Goal: Task Accomplishment & Management: Manage account settings

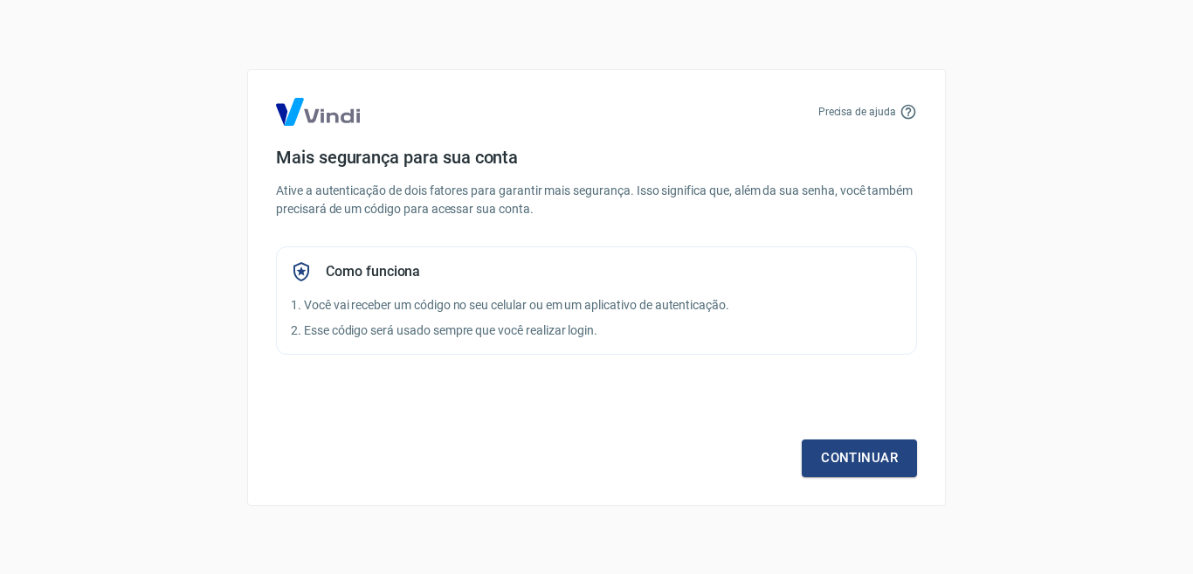
click at [883, 433] on div "Continuar" at bounding box center [596, 426] width 641 height 101
click at [869, 452] on link "Continuar" at bounding box center [859, 457] width 115 height 37
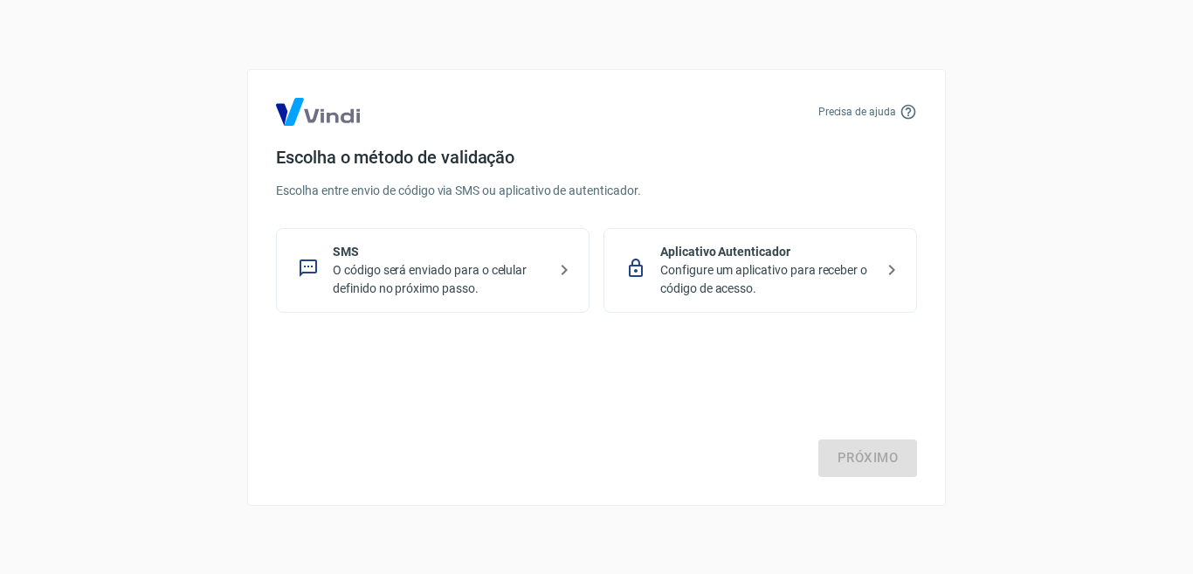
click at [438, 287] on p "O código será enviado para o celular definido no próximo passo." at bounding box center [440, 279] width 214 height 37
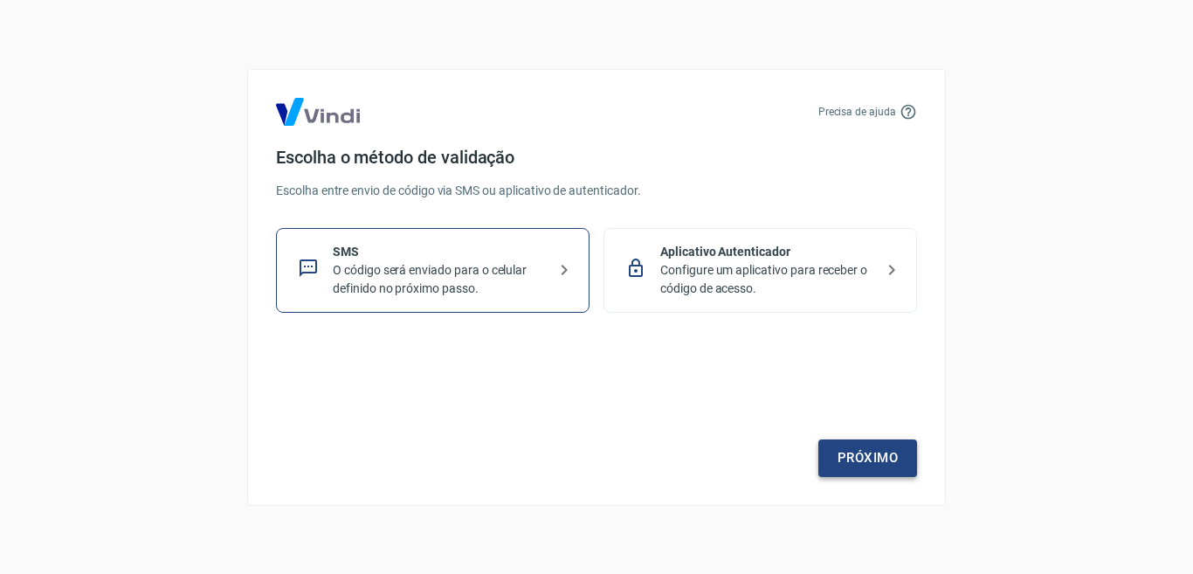
click at [861, 467] on link "Próximo" at bounding box center [867, 457] width 99 height 37
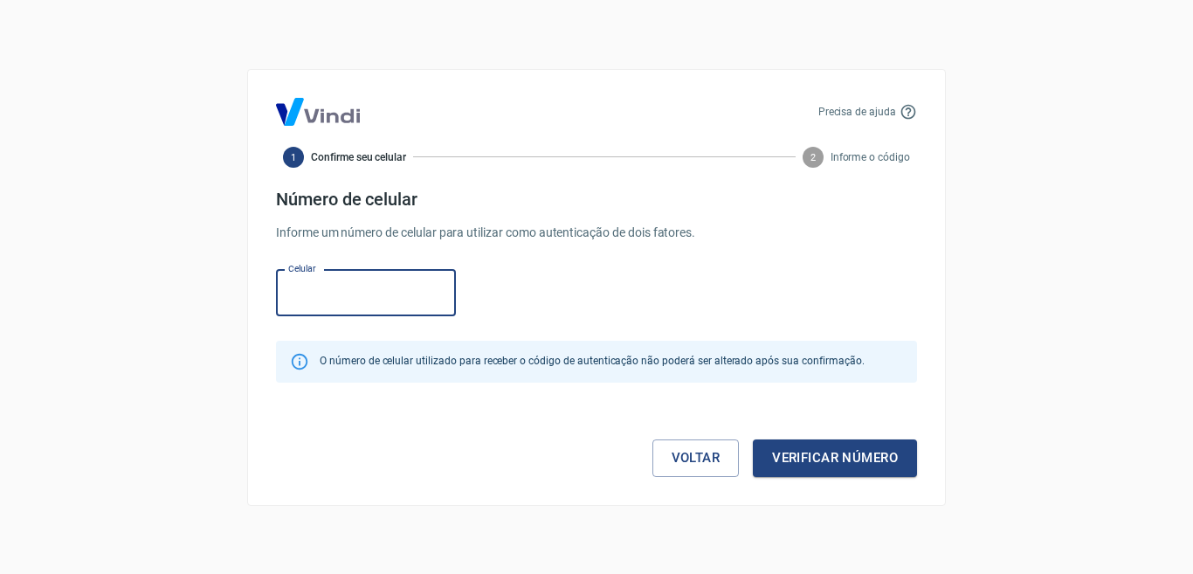
click at [413, 292] on input "Celular" at bounding box center [366, 293] width 180 height 46
type input "[PHONE_NUMBER]"
click at [840, 458] on button "Verificar número" at bounding box center [835, 457] width 164 height 37
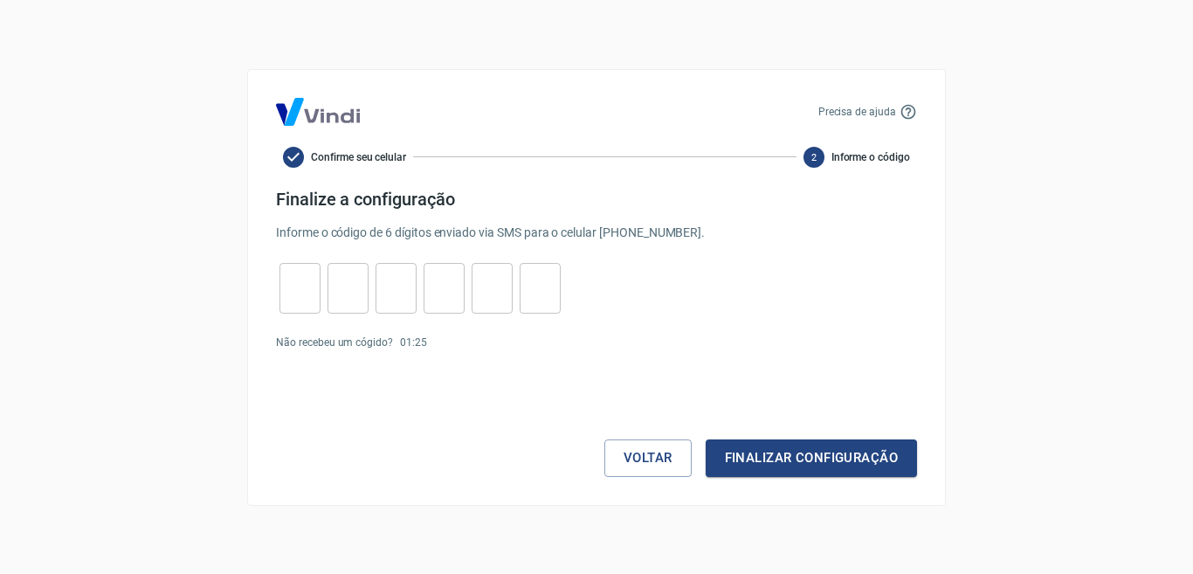
click at [294, 258] on form "Finalize a configuração Informe o código de 6 dígitos enviado via SMS para o ce…" at bounding box center [596, 333] width 641 height 288
click at [300, 272] on input "tel" at bounding box center [299, 288] width 41 height 38
type input "9"
type input "1"
type input "5"
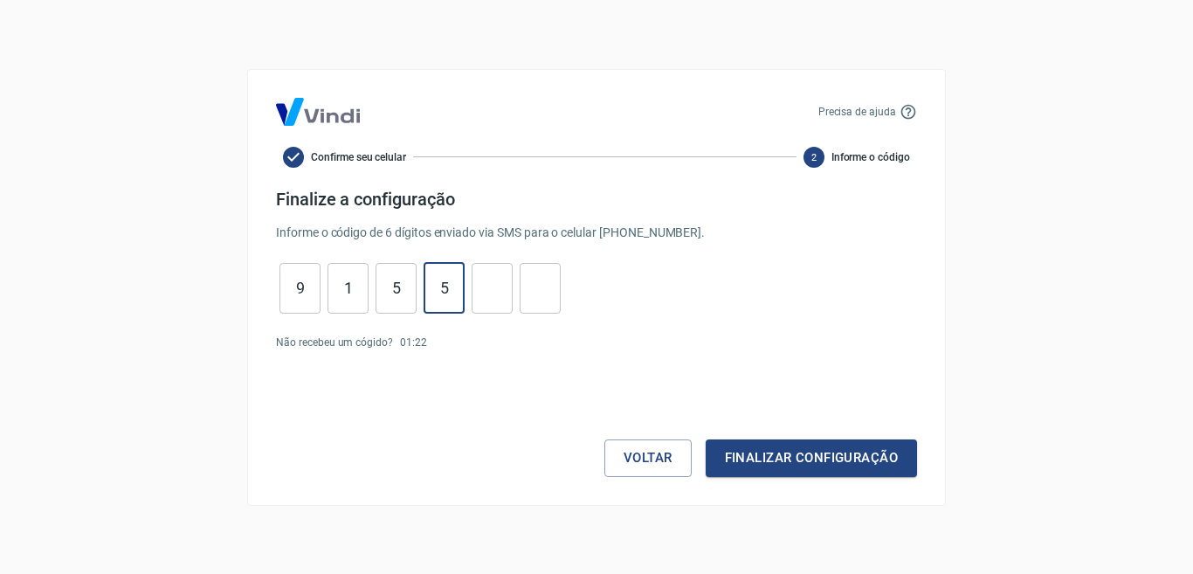
type input "5"
type input "8"
type input "2"
click at [847, 448] on button "Finalizar configuração" at bounding box center [811, 457] width 211 height 37
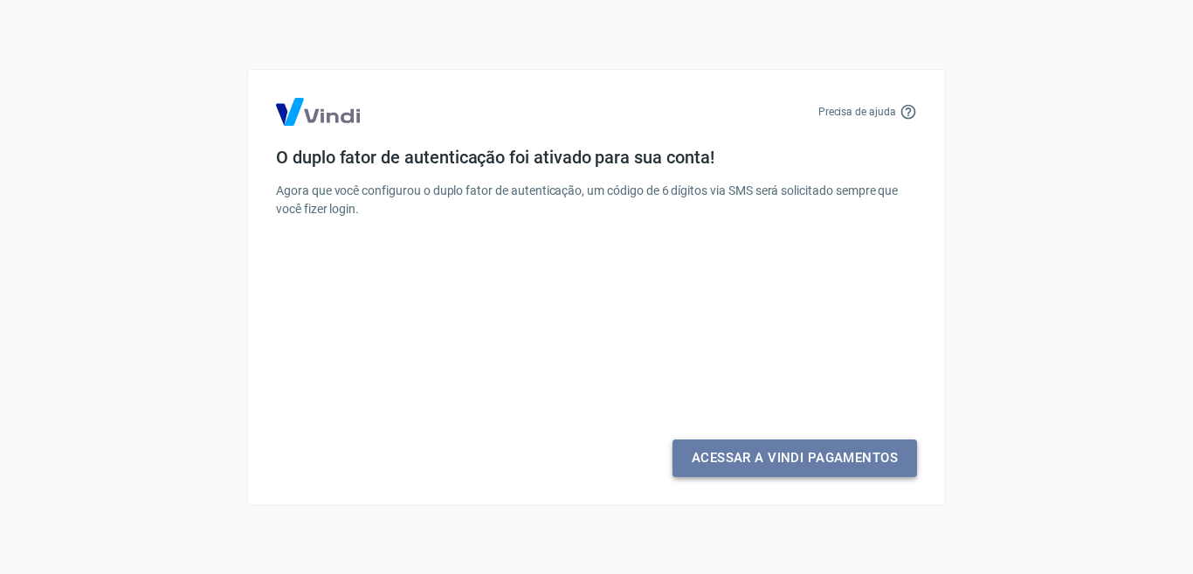
click at [809, 447] on link "Acessar a Vindi Pagamentos" at bounding box center [794, 457] width 245 height 37
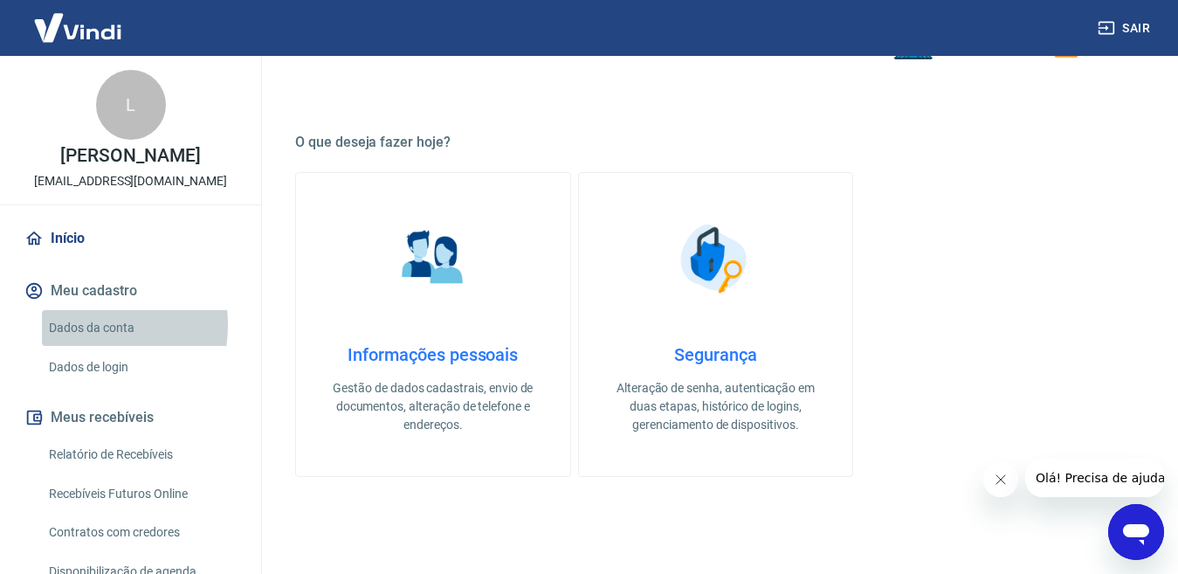
click at [78, 325] on link "Dados da conta" at bounding box center [141, 328] width 198 height 36
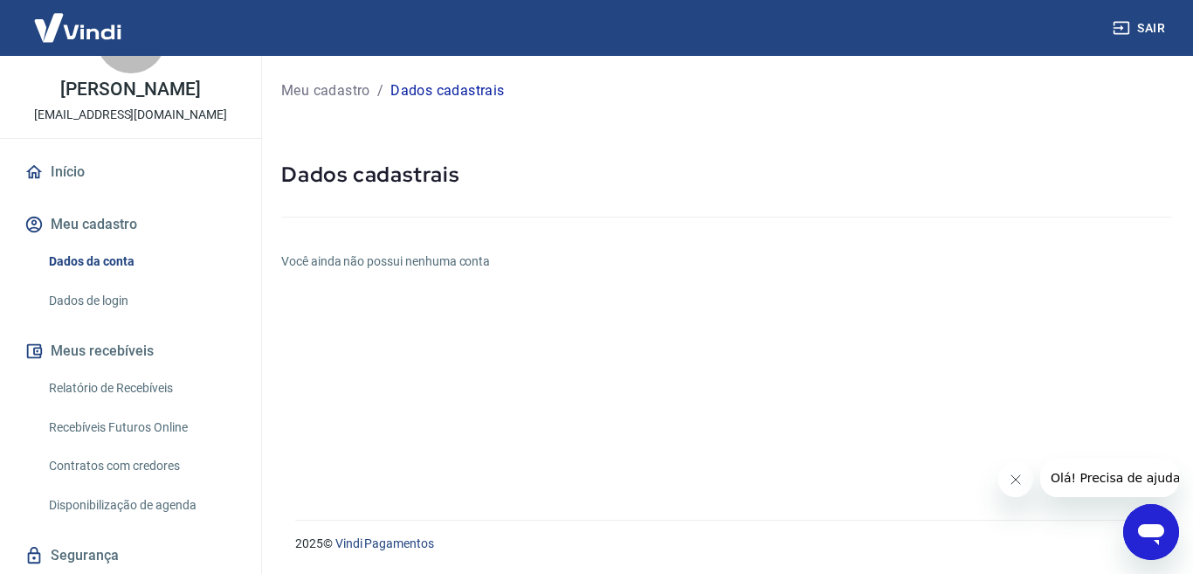
scroll to position [120, 0]
